Goal: Information Seeking & Learning: Learn about a topic

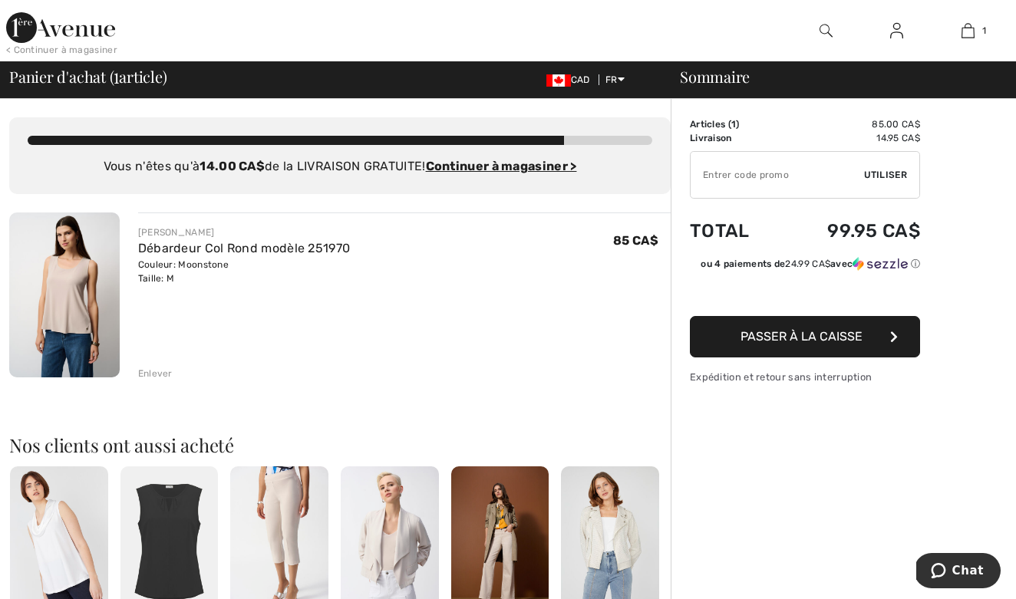
click at [152, 375] on div "Enlever" at bounding box center [155, 374] width 35 height 14
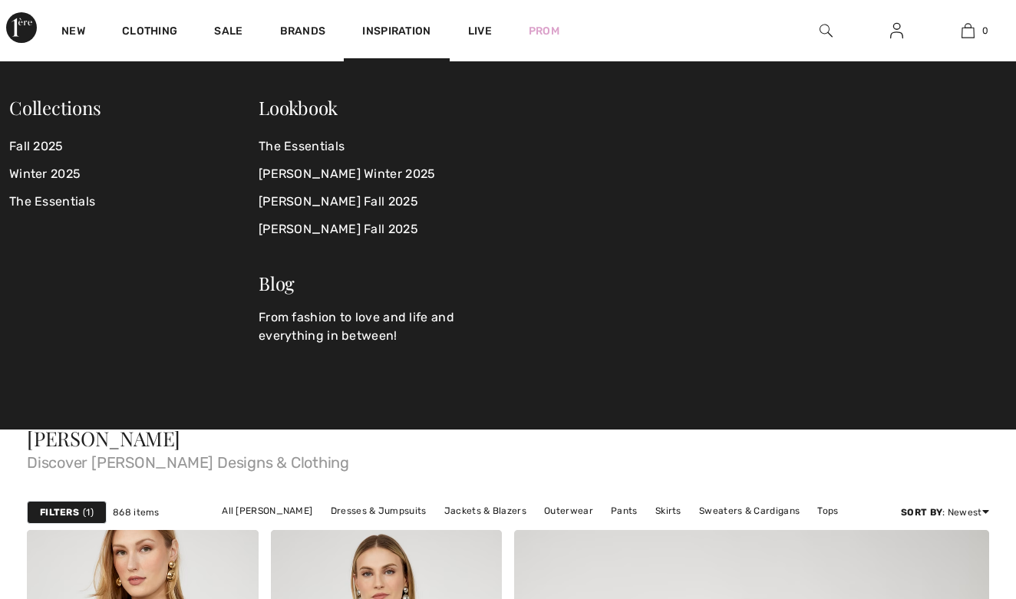
checkbox input "true"
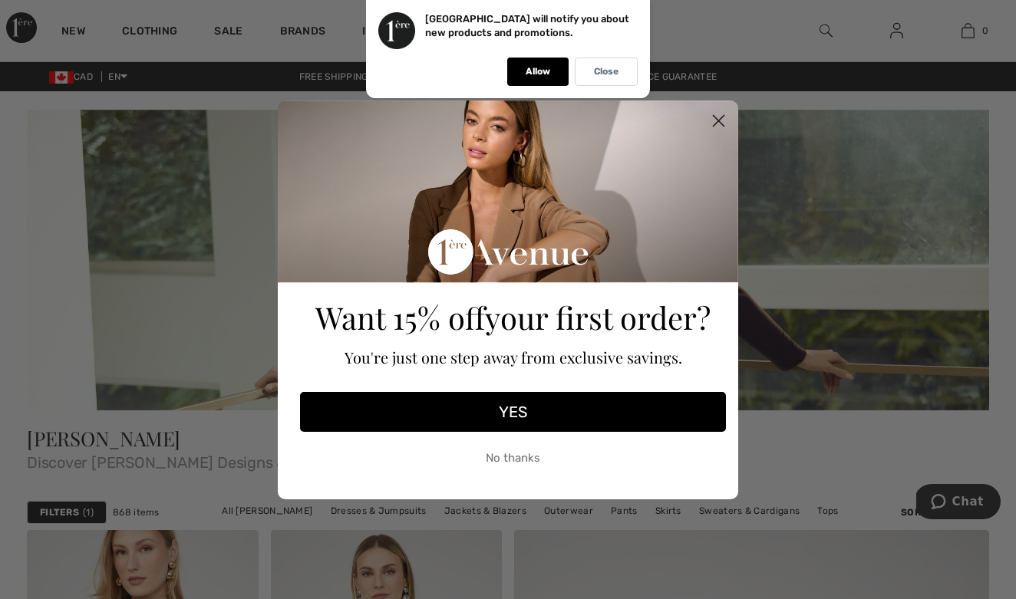
click at [531, 458] on button "No thanks" at bounding box center [513, 459] width 426 height 38
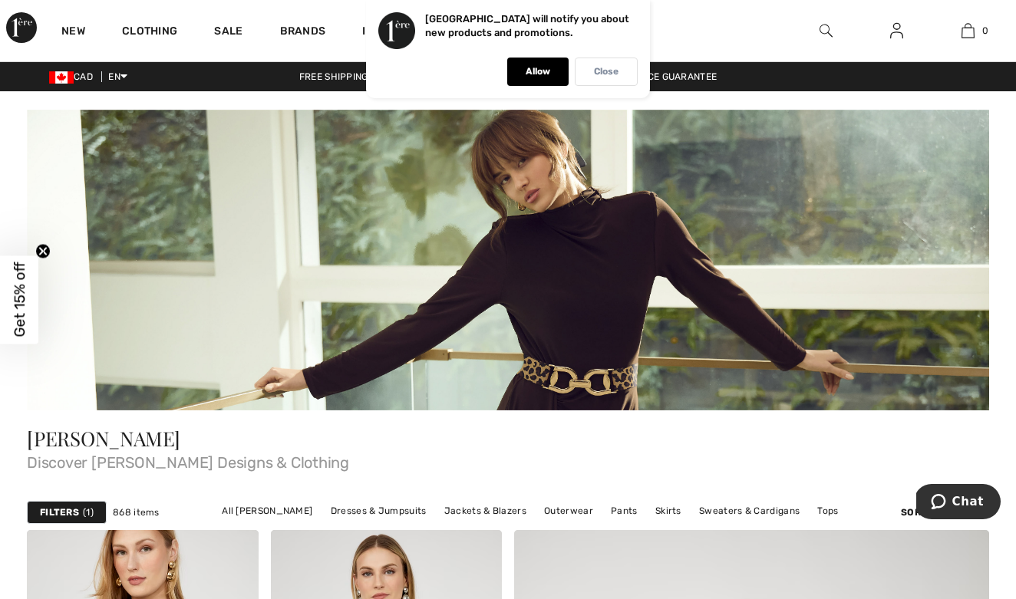
click at [611, 69] on p "Close" at bounding box center [606, 72] width 25 height 12
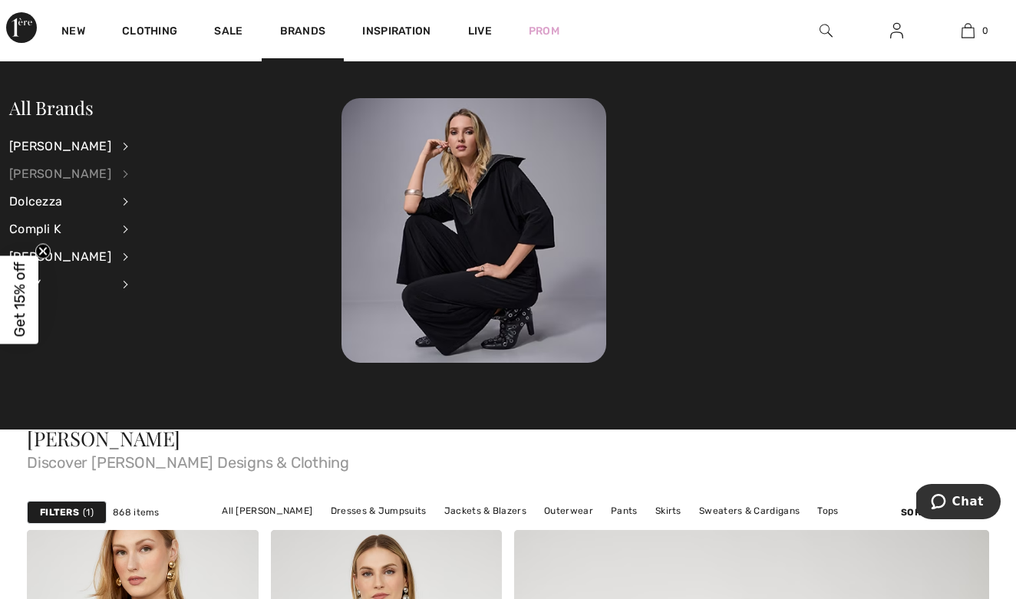
click at [74, 171] on div "[PERSON_NAME]" at bounding box center [60, 174] width 102 height 28
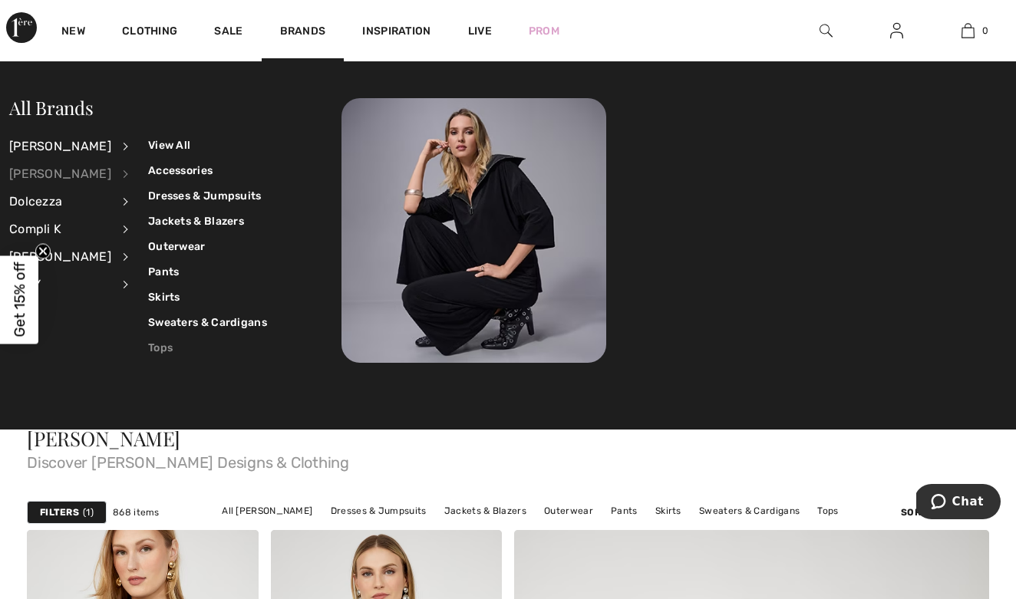
click at [150, 350] on link "Tops" at bounding box center [207, 347] width 119 height 25
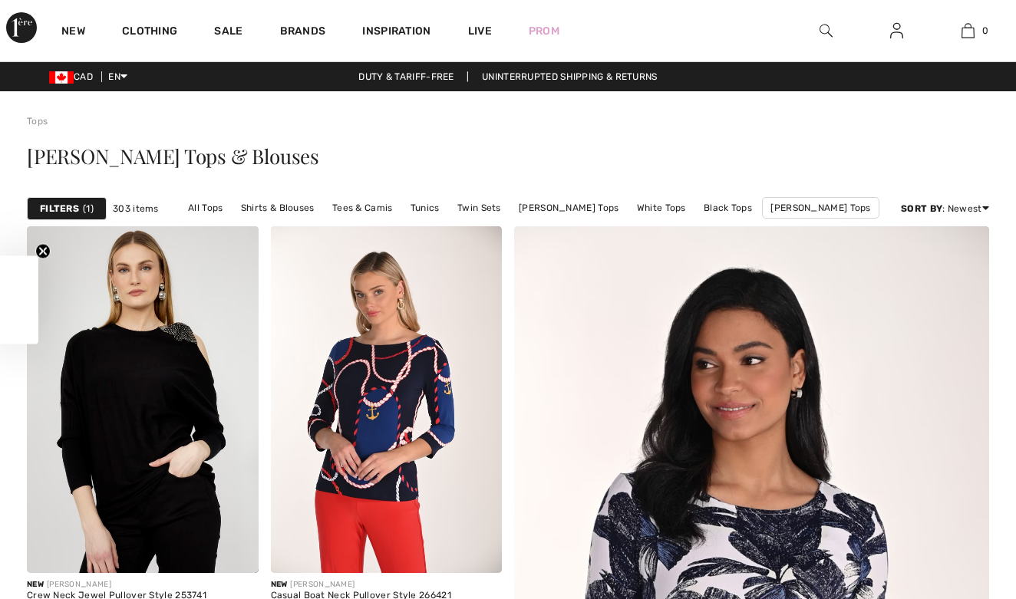
checkbox input "true"
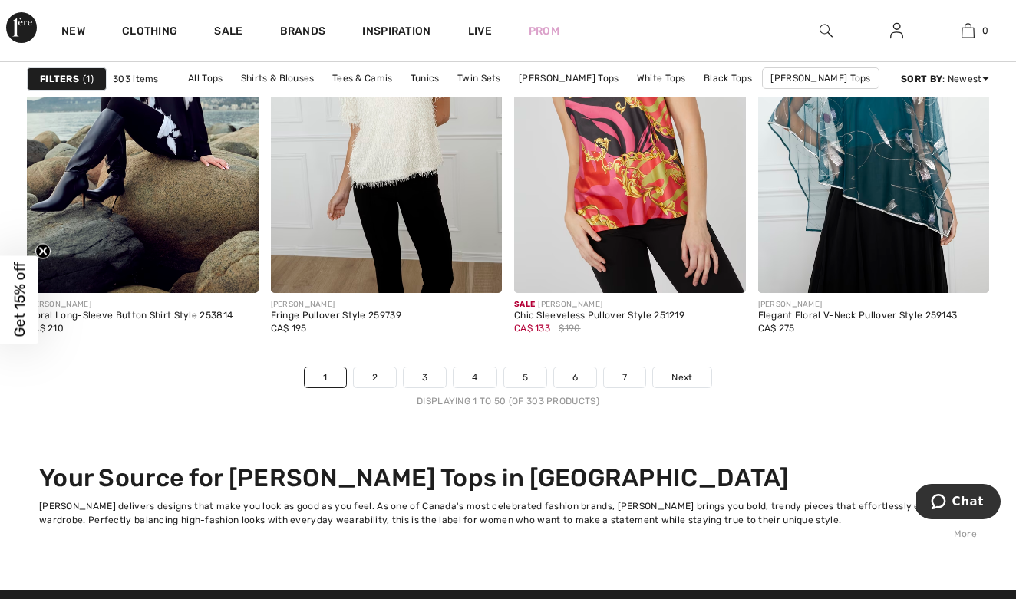
scroll to position [6507, 0]
click at [684, 375] on span "Next" at bounding box center [682, 378] width 21 height 14
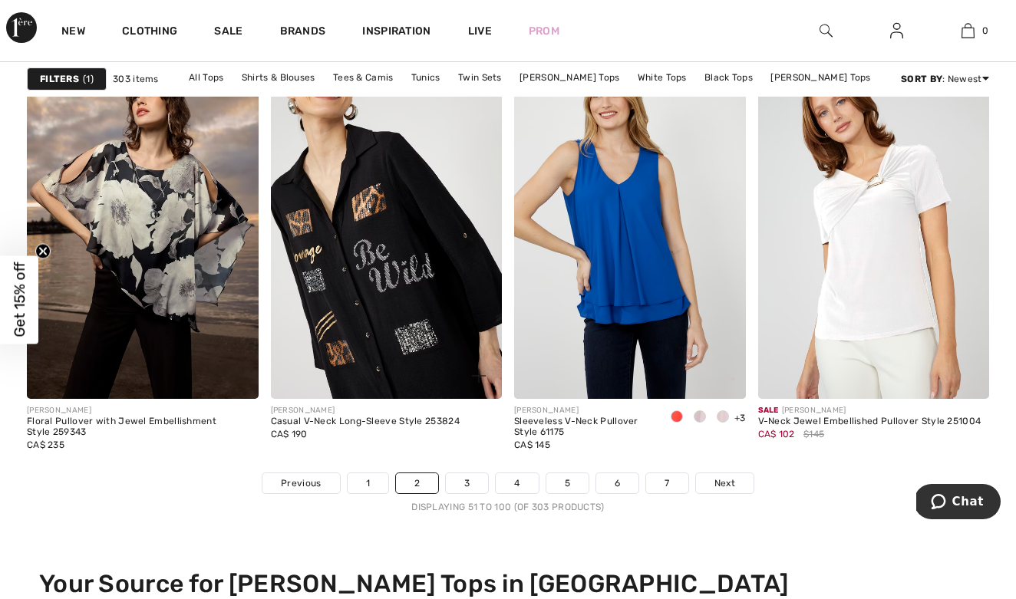
scroll to position [6403, 0]
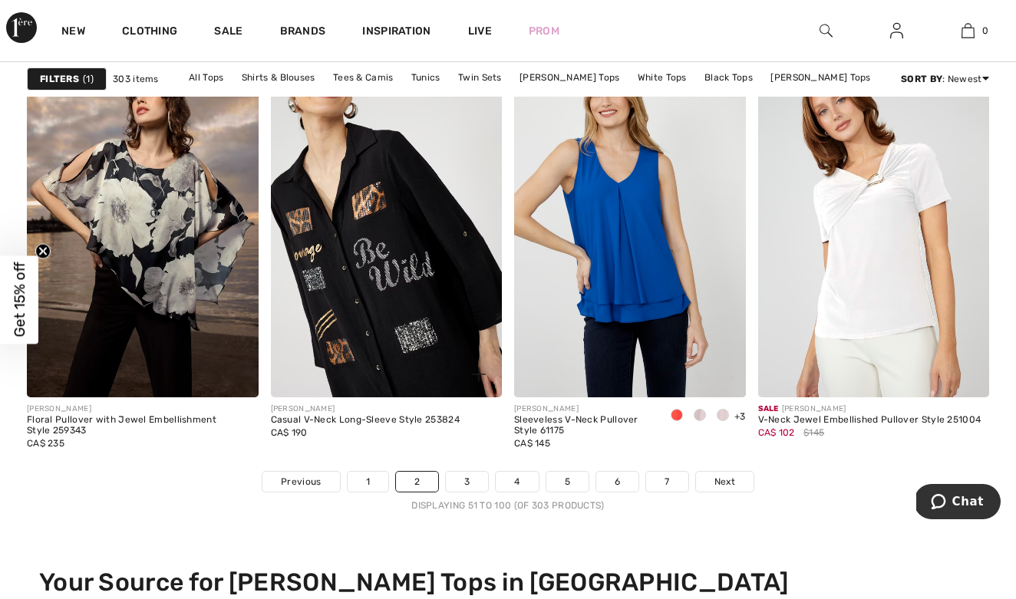
click at [402, 299] on img at bounding box center [387, 224] width 232 height 347
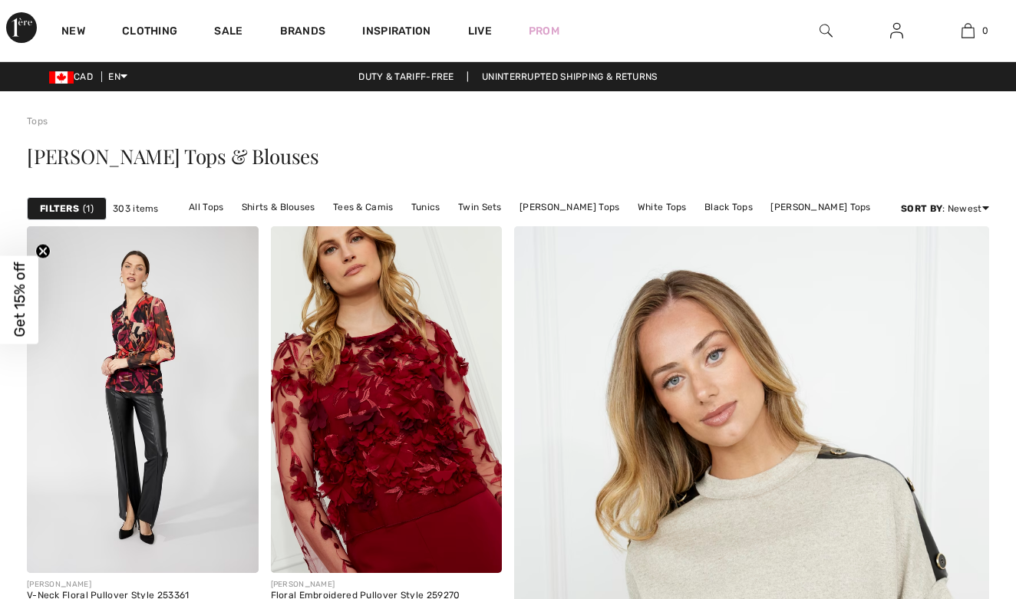
checkbox input "true"
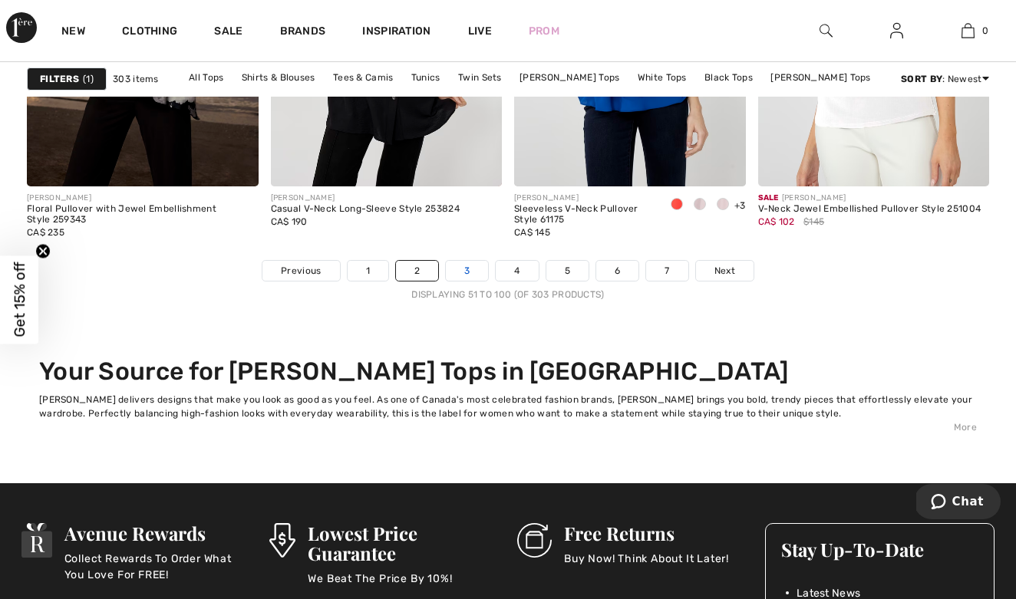
click at [468, 270] on link "3" at bounding box center [467, 271] width 42 height 20
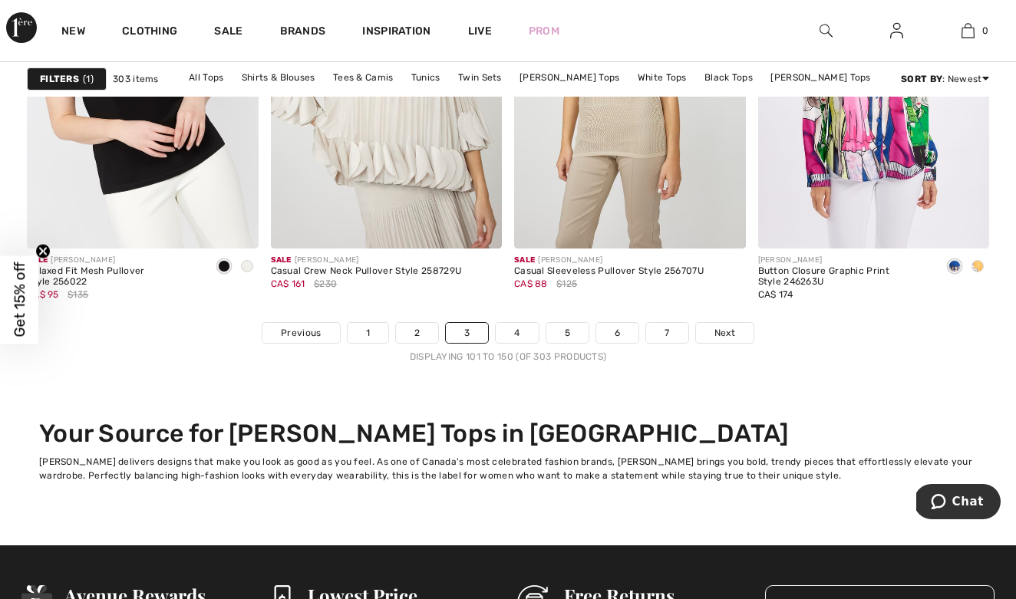
scroll to position [6516, 0]
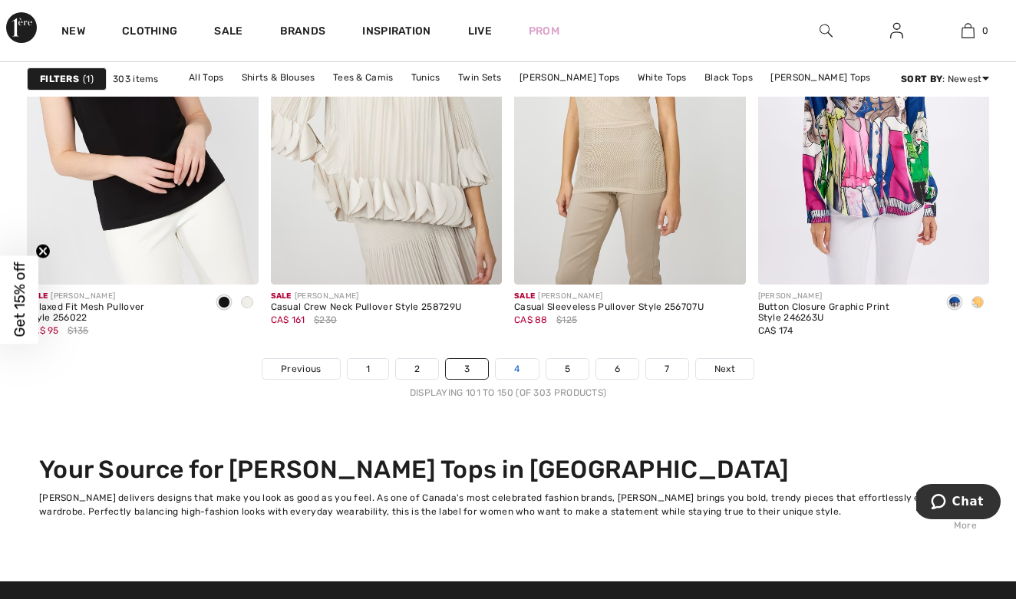
click at [515, 370] on link "4" at bounding box center [517, 369] width 42 height 20
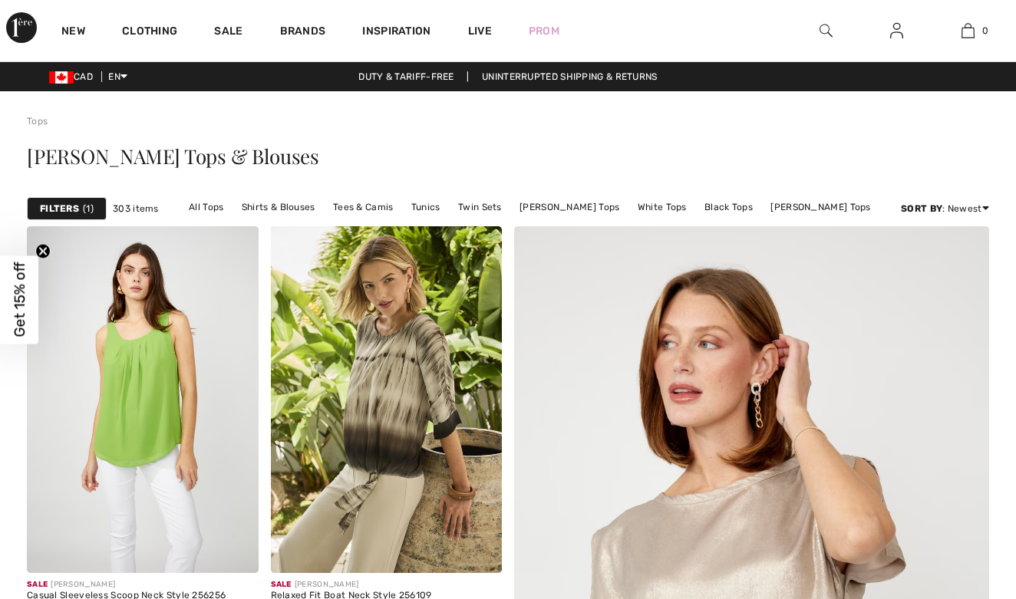
checkbox input "true"
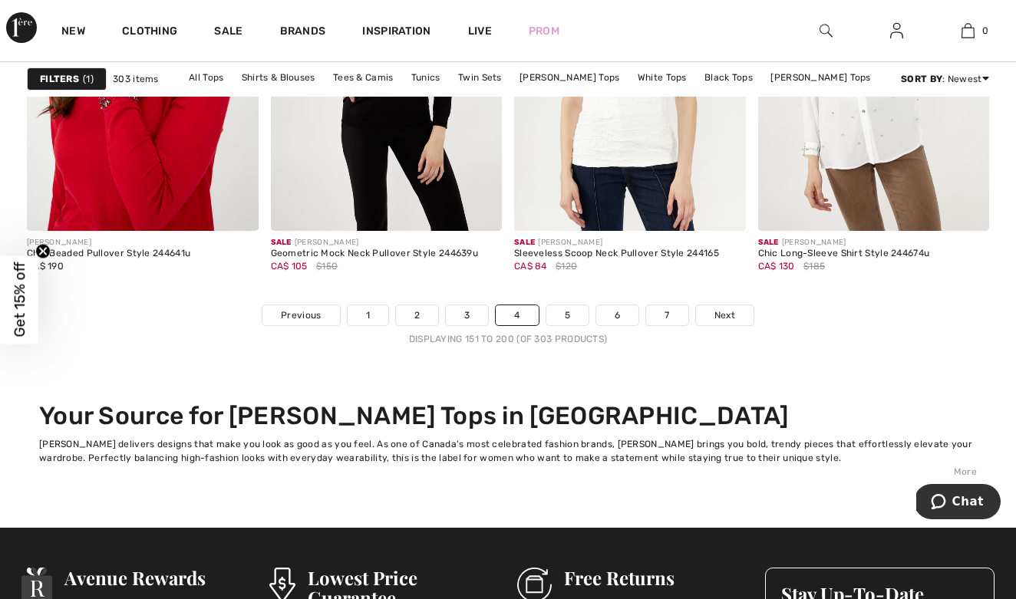
scroll to position [6573, 0]
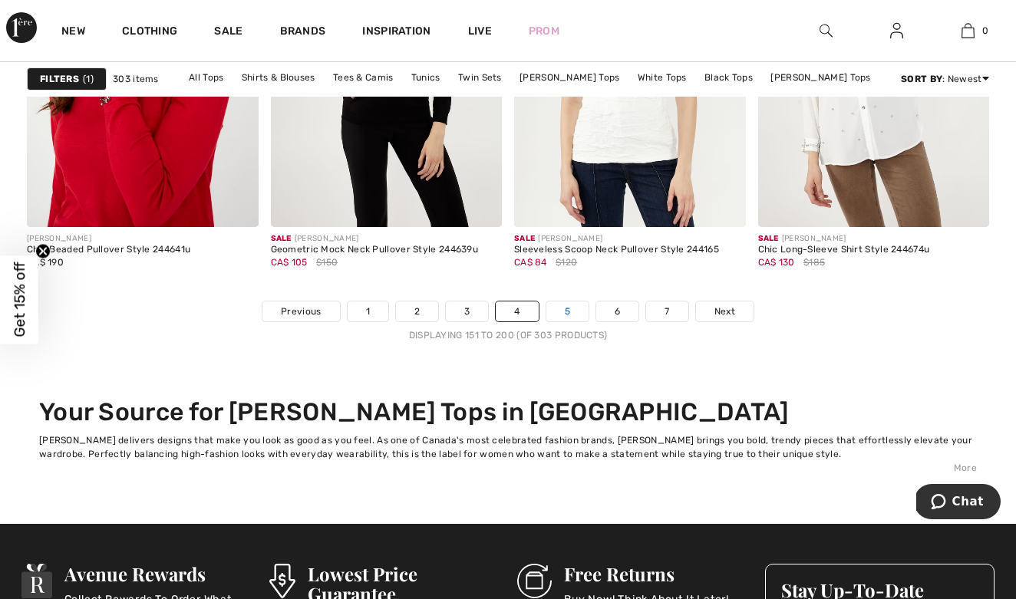
click at [566, 312] on link "5" at bounding box center [567, 312] width 42 height 20
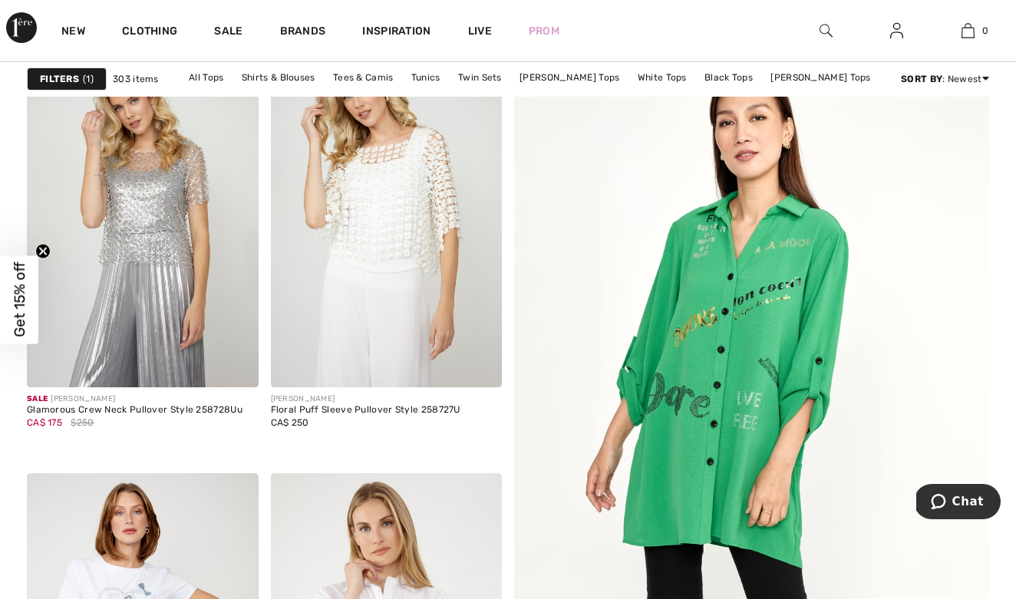
scroll to position [187, 0]
